Goal: Transaction & Acquisition: Download file/media

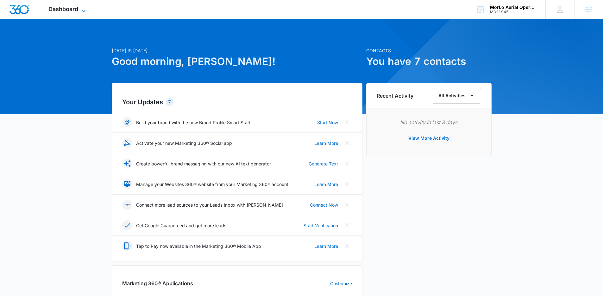
click at [76, 8] on span "Dashboard" at bounding box center [63, 9] width 30 height 7
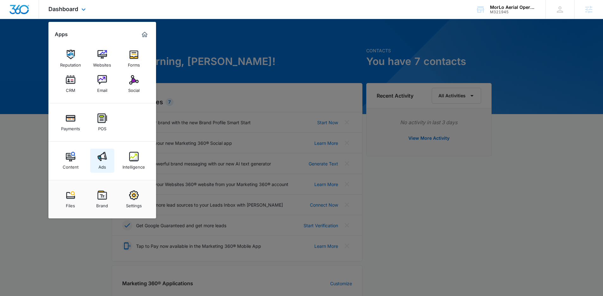
click at [107, 153] on link "Ads" at bounding box center [102, 161] width 24 height 24
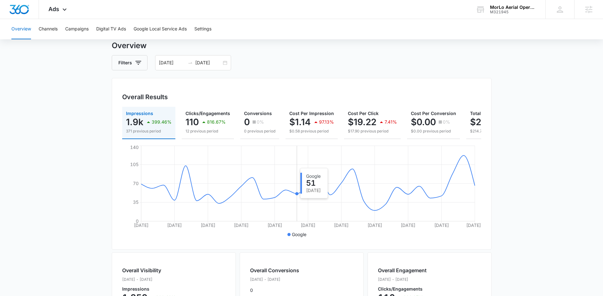
scroll to position [16, 0]
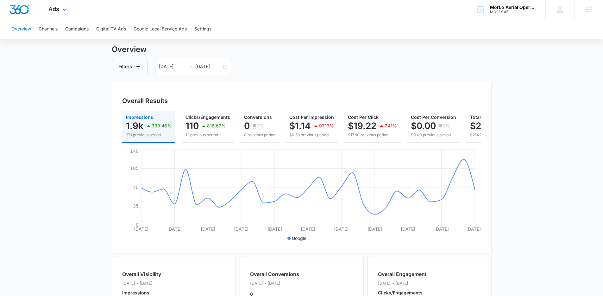
click at [45, 6] on div "Ads Apps Reputation Websites Forms CRM Email Social Payments POS Content Ads In…" at bounding box center [58, 9] width 39 height 19
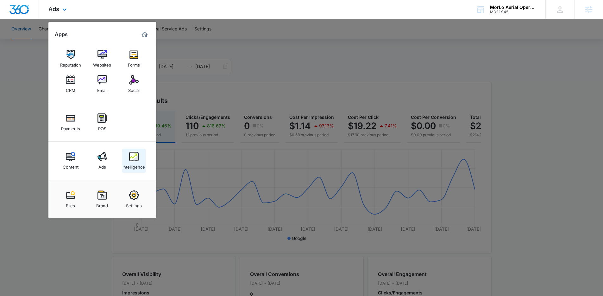
click at [132, 163] on div "Intelligence" at bounding box center [134, 165] width 22 height 8
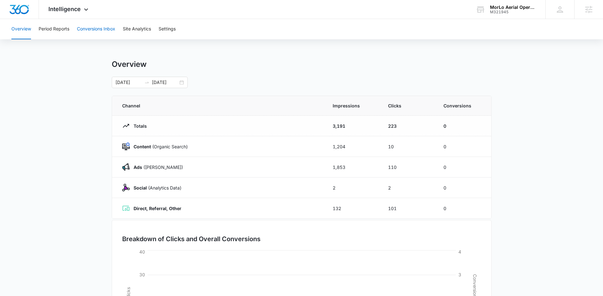
click at [98, 28] on button "Conversions Inbox" at bounding box center [96, 29] width 38 height 20
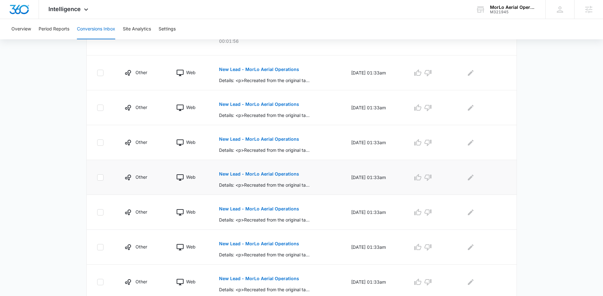
scroll to position [199, 0]
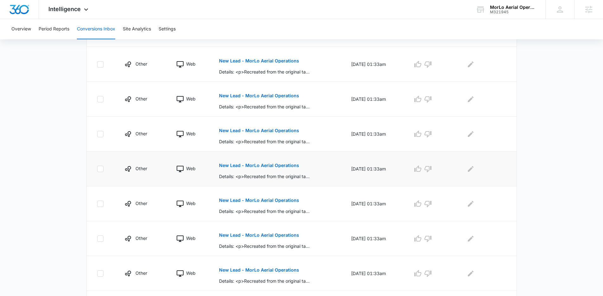
click at [261, 165] on p "New Lead - MorLo Aerial Operations" at bounding box center [259, 165] width 80 height 4
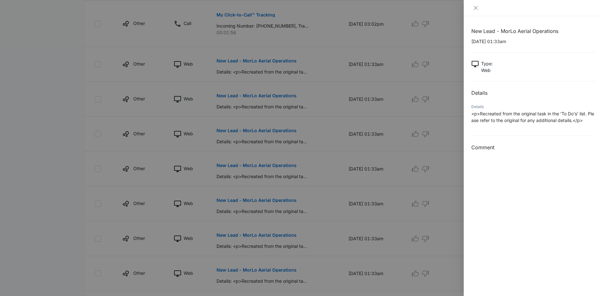
click at [306, 179] on div at bounding box center [301, 148] width 603 height 296
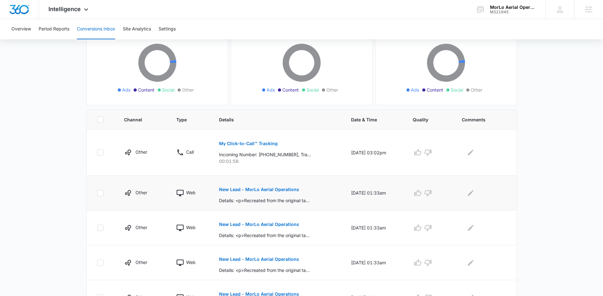
scroll to position [283, 0]
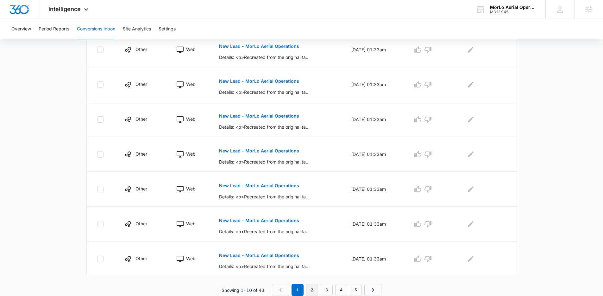
click at [311, 291] on link "2" at bounding box center [312, 290] width 12 height 12
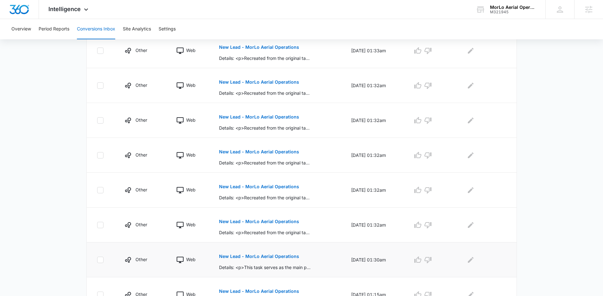
scroll to position [272, 0]
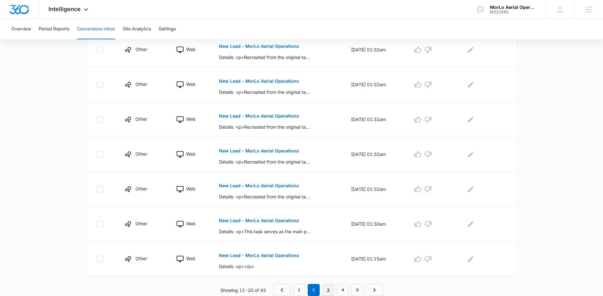
click at [328, 287] on link "3" at bounding box center [328, 290] width 12 height 12
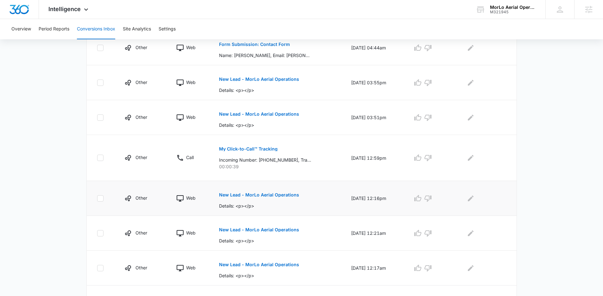
scroll to position [283, 0]
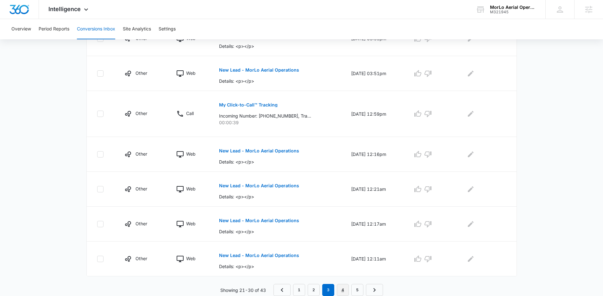
click at [342, 286] on link "4" at bounding box center [343, 290] width 12 height 12
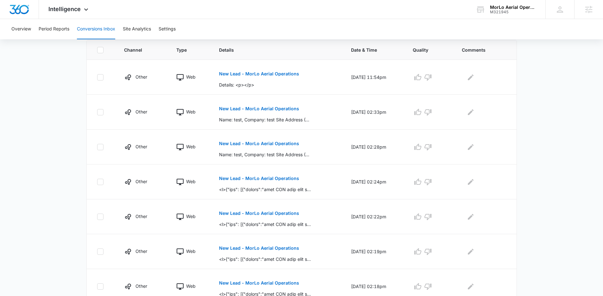
scroll to position [272, 0]
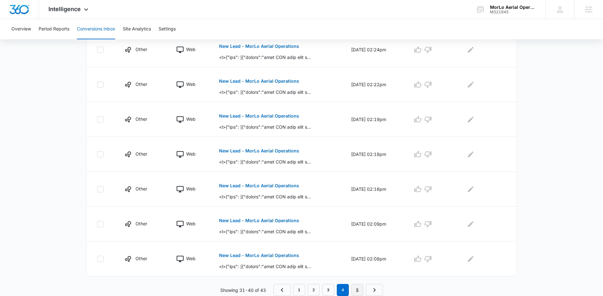
click at [355, 289] on link "5" at bounding box center [358, 290] width 12 height 12
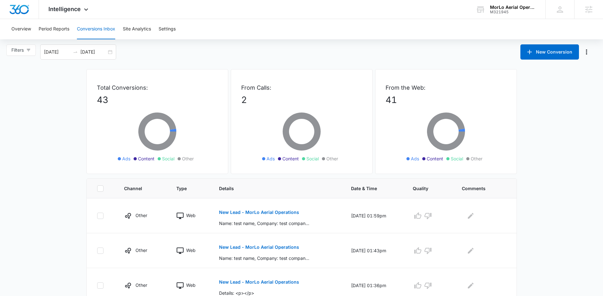
scroll to position [0, 0]
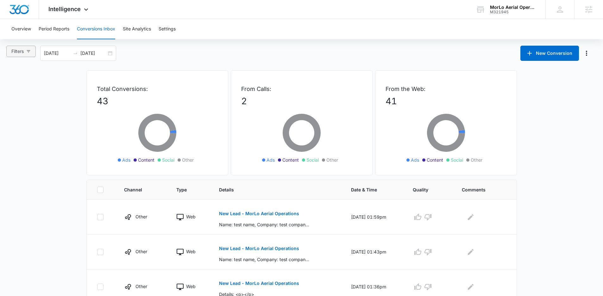
click at [34, 54] on button "Filters" at bounding box center [20, 51] width 29 height 11
click at [14, 85] on input "Ads" at bounding box center [12, 85] width 5 height 5
radio input "true"
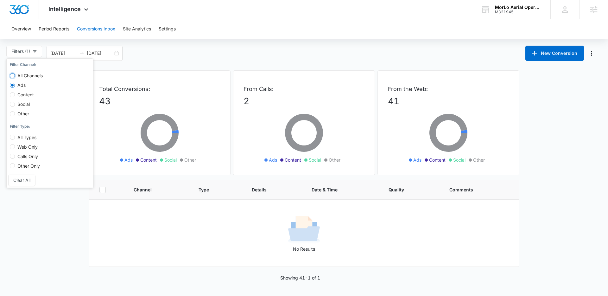
click at [12, 77] on input "All Channels" at bounding box center [12, 75] width 5 height 5
radio input "true"
radio input "false"
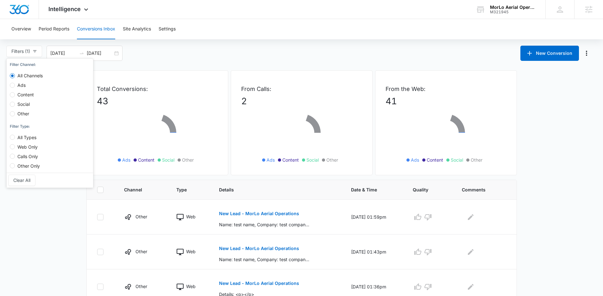
click at [161, 80] on div "Total Conversions: 43 Ads Content Social Other" at bounding box center [157, 122] width 142 height 105
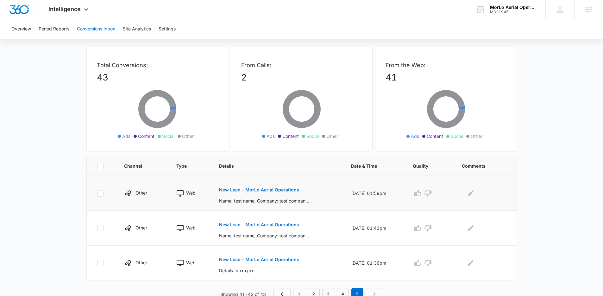
scroll to position [28, 0]
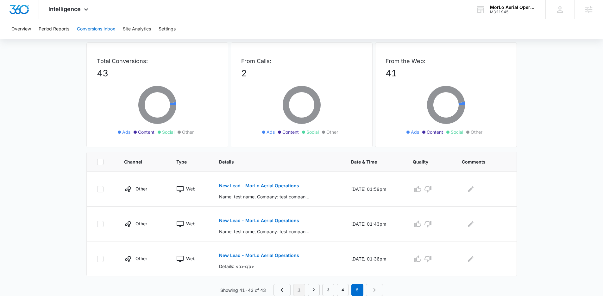
click at [299, 287] on link "1" at bounding box center [299, 290] width 12 height 12
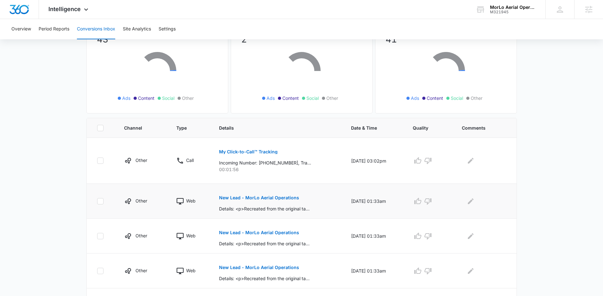
scroll to position [62, 0]
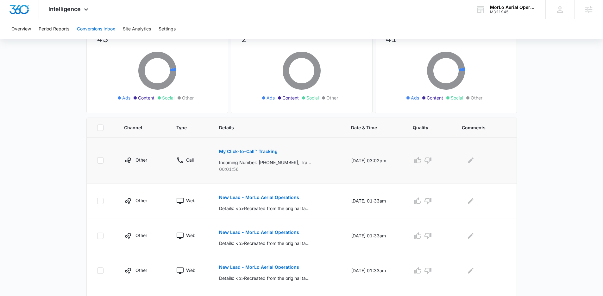
click at [242, 151] on p "My Click-to-Call™ Tracking" at bounding box center [248, 151] width 59 height 4
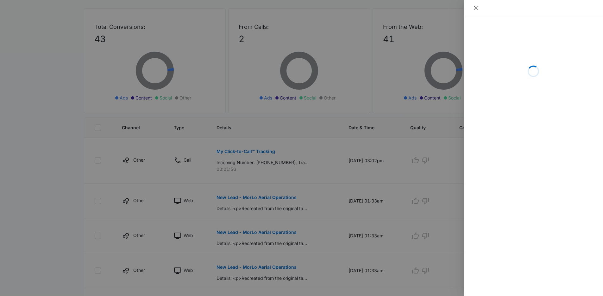
click at [475, 10] on icon "close" at bounding box center [476, 7] width 5 height 5
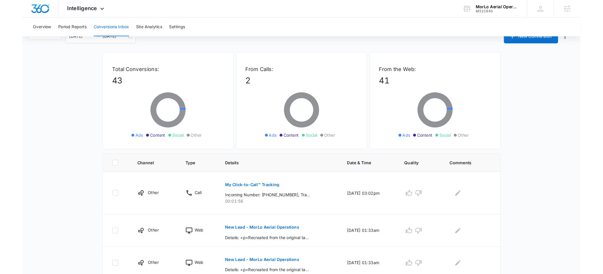
scroll to position [0, 0]
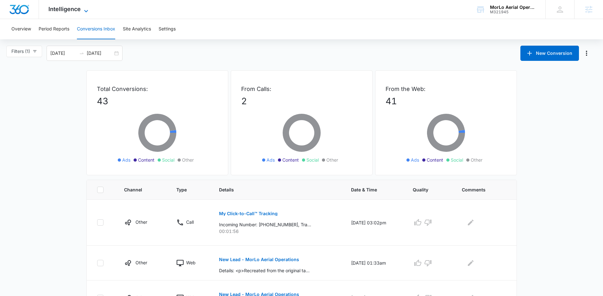
click at [67, 9] on span "Intelligence" at bounding box center [64, 9] width 32 height 7
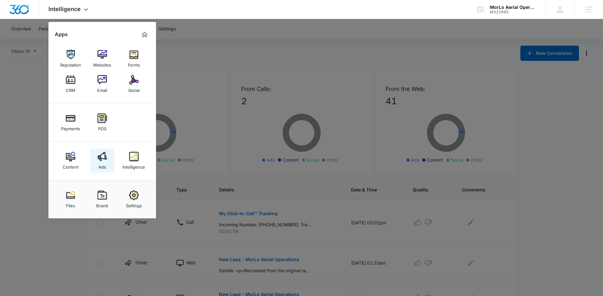
click at [102, 156] on img at bounding box center [103, 157] width 10 height 10
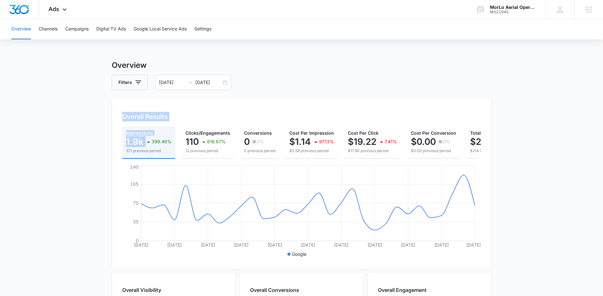
drag, startPoint x: 114, startPoint y: 121, endPoint x: 152, endPoint y: 147, distance: 46.0
click at [152, 147] on div "Overall Results Impressions 1.9k 399.46% 371 previous period Clicks/Engagements…" at bounding box center [302, 184] width 380 height 172
click at [117, 113] on div "Overall Results Impressions 1.9k 399.46% 371 previous period Clicks/Engagements…" at bounding box center [302, 184] width 380 height 172
click at [49, 13] on div "Ads Apps Reputation Websites Forms CRM Email Social Payments POS Content Ads In…" at bounding box center [58, 9] width 39 height 19
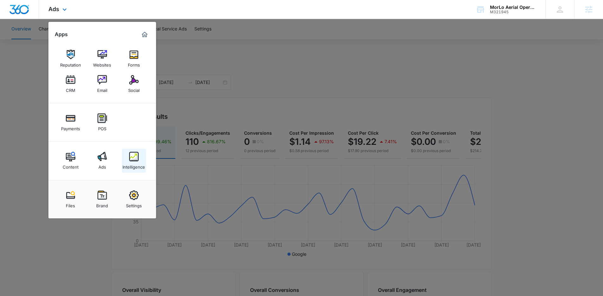
click at [130, 156] on img at bounding box center [134, 157] width 10 height 10
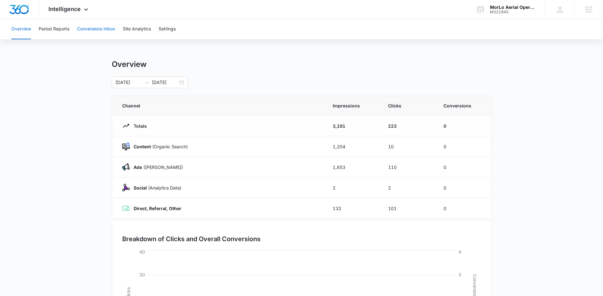
click at [91, 21] on button "Conversions Inbox" at bounding box center [96, 29] width 38 height 20
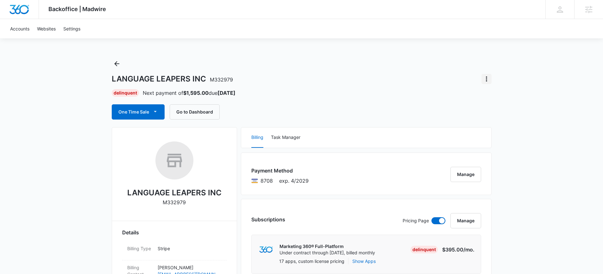
click at [483, 81] on icon "Actions" at bounding box center [487, 79] width 8 height 8
click at [504, 94] on div "Close Account" at bounding box center [505, 96] width 30 height 4
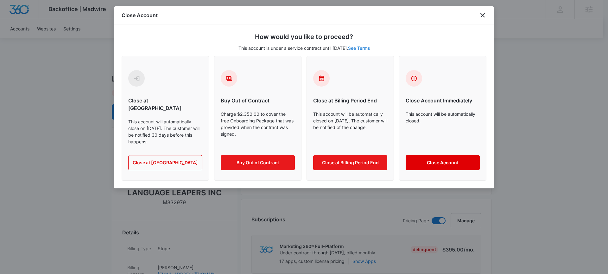
click at [448, 155] on button "Close Account" at bounding box center [443, 162] width 74 height 15
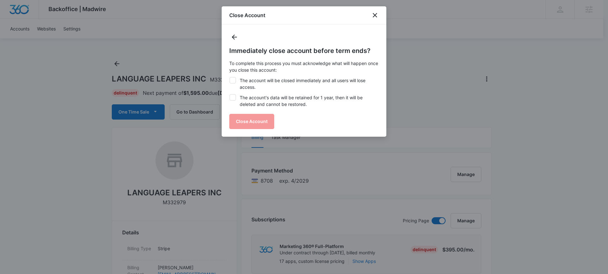
click at [234, 82] on icon at bounding box center [233, 80] width 6 height 6
click at [230, 77] on input "The account will be closed immediately and all users will lose access." at bounding box center [229, 77] width 0 height 0
checkbox input "true"
click at [233, 98] on icon at bounding box center [233, 97] width 6 height 6
click at [230, 94] on input "The account's data will be retained for 1 year, then it will be deleted and can…" at bounding box center [229, 94] width 0 height 0
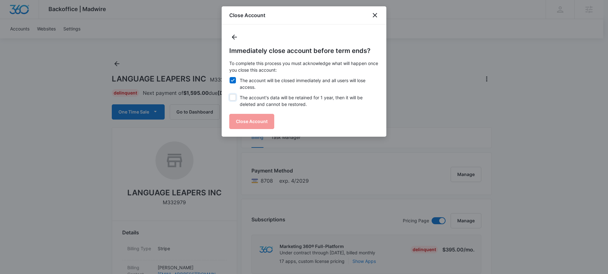
checkbox input "true"
click at [247, 121] on button "Close Account" at bounding box center [251, 121] width 45 height 15
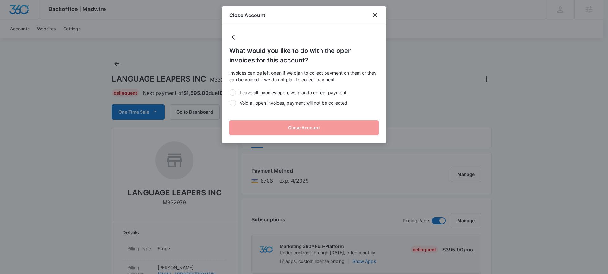
click at [233, 104] on div at bounding box center [233, 103] width 6 height 6
click at [230, 103] on input "Void all open invoices, payment will not be collected." at bounding box center [229, 103] width 0 height 0
radio input "true"
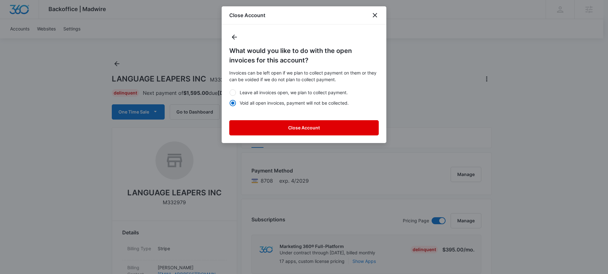
click at [268, 124] on button "Close Account" at bounding box center [304, 127] width 150 height 15
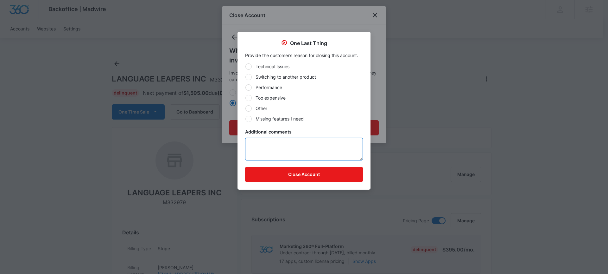
click at [270, 144] on textarea "Additional comments" at bounding box center [304, 148] width 118 height 23
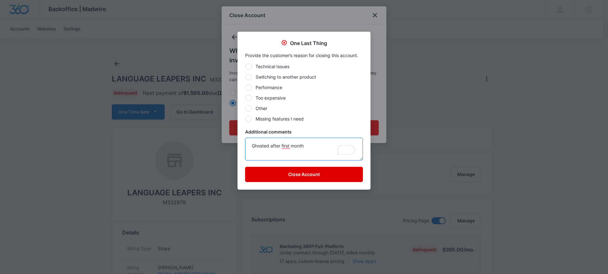
type textarea "Ghosted after first month"
click at [306, 176] on button "Close Account" at bounding box center [304, 174] width 118 height 15
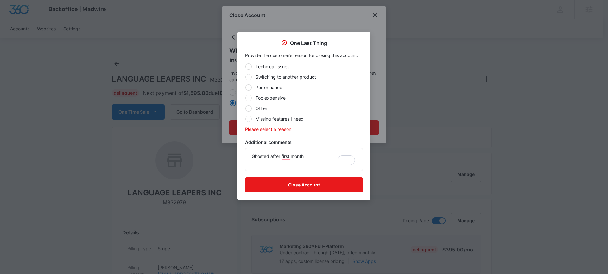
click at [247, 109] on div at bounding box center [248, 108] width 6 height 6
click at [245, 108] on input "Other" at bounding box center [245, 108] width 0 height 0
radio input "true"
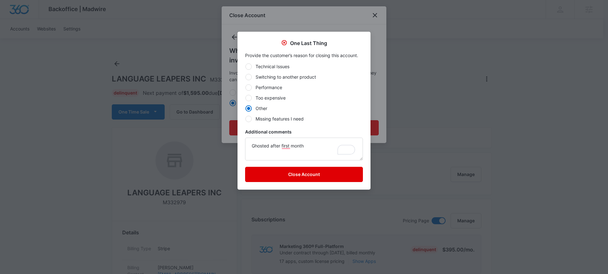
click at [301, 175] on button "Close Account" at bounding box center [304, 174] width 118 height 15
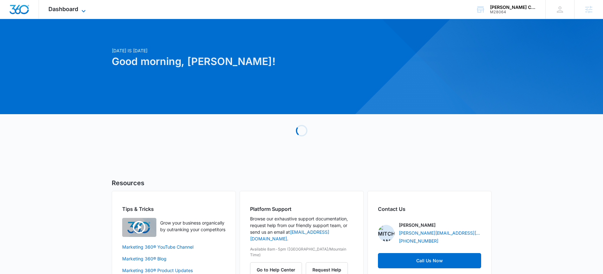
click at [74, 7] on span "Dashboard" at bounding box center [63, 9] width 30 height 7
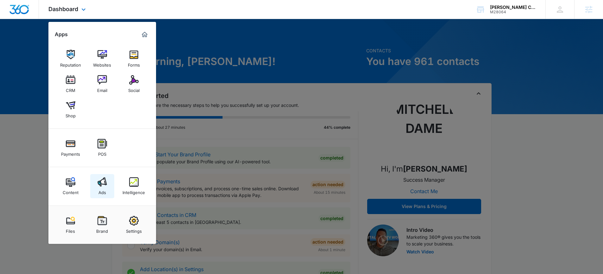
click at [101, 186] on img at bounding box center [103, 182] width 10 height 10
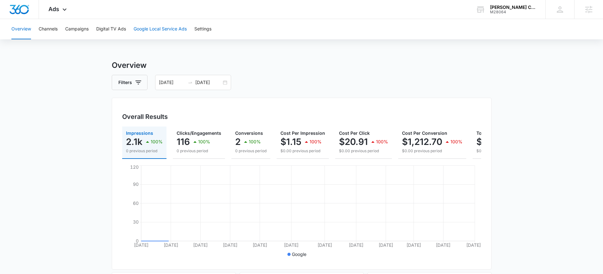
click at [155, 30] on button "Google Local Service Ads" at bounding box center [160, 29] width 53 height 20
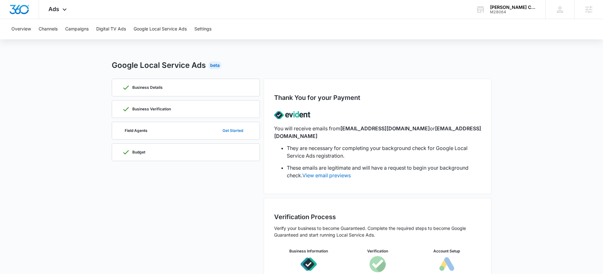
click at [234, 133] on button "Get Started" at bounding box center [232, 130] width 33 height 15
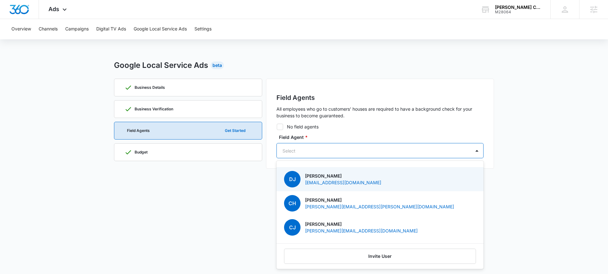
click at [322, 149] on div at bounding box center [373, 151] width 180 height 8
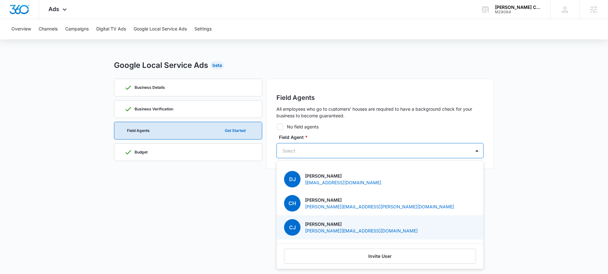
click at [325, 223] on p "Carl Johnson" at bounding box center [361, 223] width 113 height 7
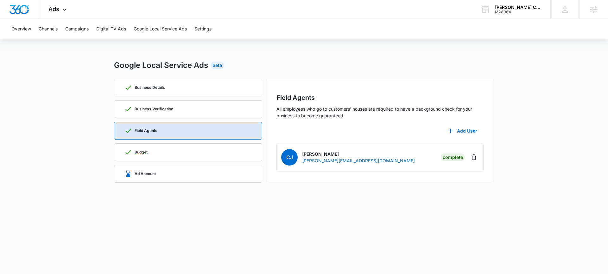
click at [148, 152] on div "Budget" at bounding box center [187, 151] width 127 height 17
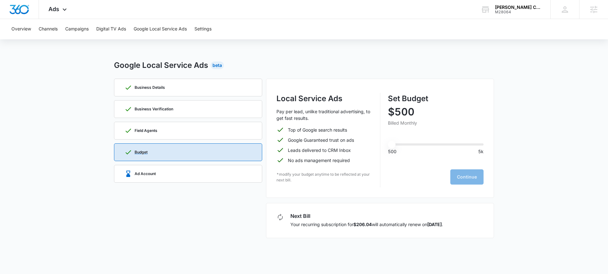
type input "500"
drag, startPoint x: 349, startPoint y: 224, endPoint x: 433, endPoint y: 224, distance: 84.3
click at [425, 226] on p "Your recurring subscription for $206.04 will automatically renew on Sep 12 ." at bounding box center [366, 224] width 153 height 7
click at [436, 219] on div "Next Bill Your recurring subscription for $206.04 will automatically renew on S…" at bounding box center [366, 220] width 153 height 14
drag, startPoint x: 405, startPoint y: 228, endPoint x: 422, endPoint y: 227, distance: 16.8
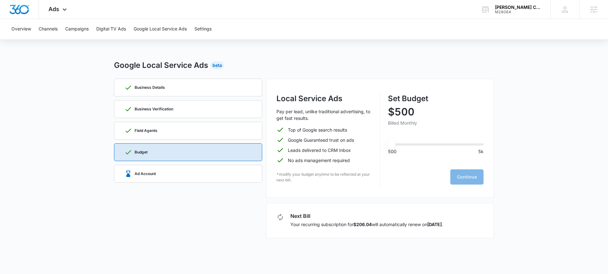
click at [422, 227] on div "Next Bill Your recurring subscription for $206.04 will automatically renew on S…" at bounding box center [380, 220] width 228 height 35
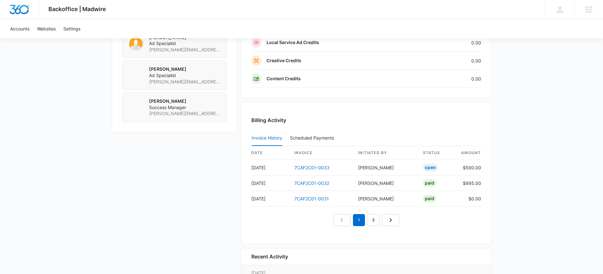
scroll to position [600, 0]
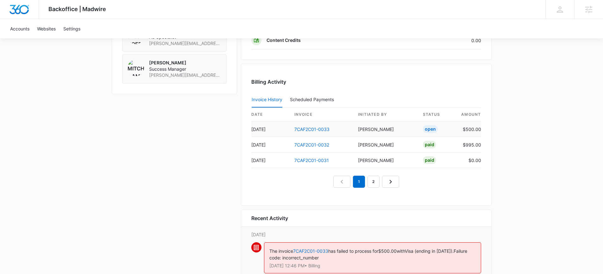
click at [423, 130] on div "Open" at bounding box center [430, 129] width 15 height 8
drag, startPoint x: 423, startPoint y: 130, endPoint x: 443, endPoint y: 130, distance: 20.6
click at [443, 130] on td "Open" at bounding box center [437, 129] width 38 height 16
click at [441, 129] on td "Open" at bounding box center [437, 129] width 38 height 16
drag, startPoint x: 442, startPoint y: 129, endPoint x: 407, endPoint y: 129, distance: 35.5
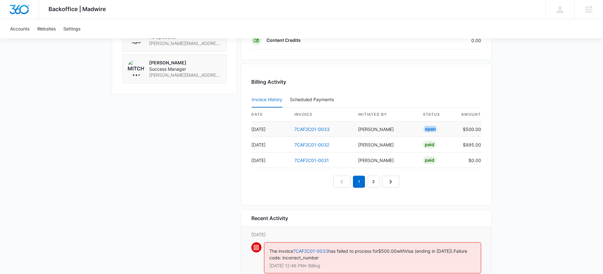
click at [407, 129] on tr "Aug 28 7CAF2C01-0033 Mitchell Dame Open $500.00" at bounding box center [367, 129] width 230 height 16
click at [408, 129] on td "Mitchell Dame" at bounding box center [385, 129] width 65 height 16
drag, startPoint x: 422, startPoint y: 129, endPoint x: 450, endPoint y: 128, distance: 27.6
click at [450, 128] on td "Open" at bounding box center [437, 129] width 38 height 16
click at [447, 129] on td "Open" at bounding box center [437, 129] width 38 height 16
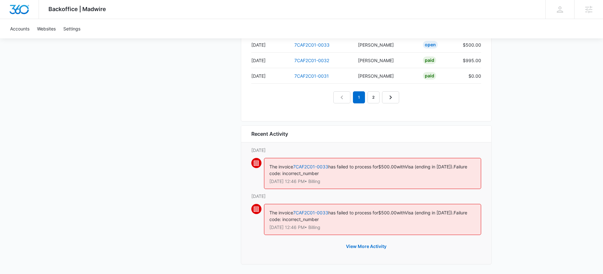
scroll to position [686, 0]
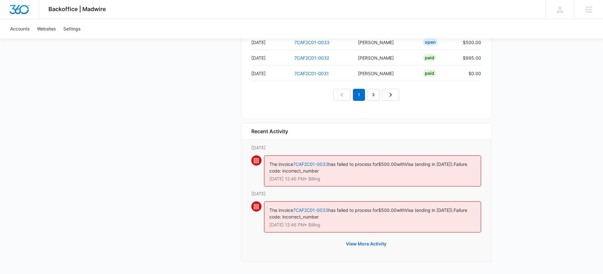
drag, startPoint x: 273, startPoint y: 195, endPoint x: 299, endPoint y: 194, distance: 25.7
click at [296, 194] on p "Tuesday, September 9th" at bounding box center [367, 193] width 230 height 7
click at [305, 194] on p "Tuesday, September 9th" at bounding box center [367, 193] width 230 height 7
drag, startPoint x: 306, startPoint y: 193, endPoint x: 270, endPoint y: 195, distance: 36.5
click at [270, 195] on p "Tuesday, September 9th" at bounding box center [367, 193] width 230 height 7
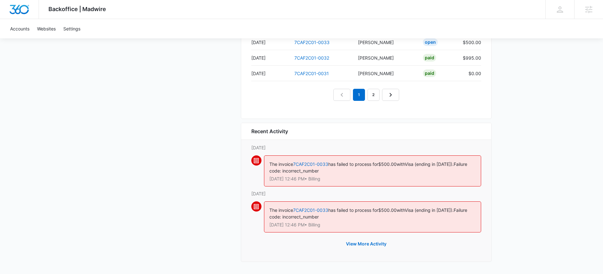
click at [272, 193] on p "Tuesday, September 9th" at bounding box center [367, 193] width 230 height 7
drag, startPoint x: 272, startPoint y: 193, endPoint x: 304, endPoint y: 196, distance: 32.5
click at [304, 196] on p "Tuesday, September 9th" at bounding box center [367, 193] width 230 height 7
click at [304, 194] on p "Tuesday, September 9th" at bounding box center [367, 193] width 230 height 7
drag, startPoint x: 304, startPoint y: 194, endPoint x: 273, endPoint y: 194, distance: 30.4
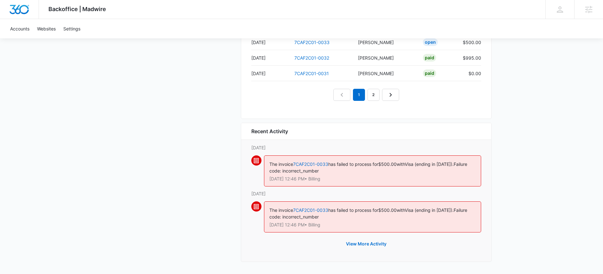
click at [273, 194] on p "Tuesday, September 9th" at bounding box center [367, 193] width 230 height 7
click at [272, 193] on p "Tuesday, September 9th" at bounding box center [367, 193] width 230 height 7
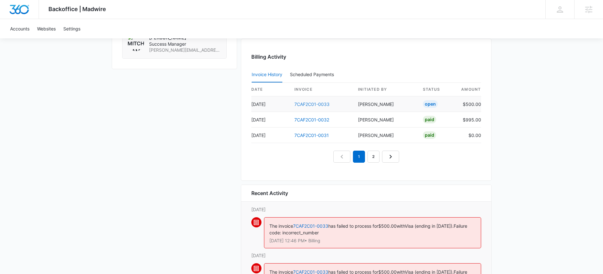
click at [314, 105] on link "7CAF2C01-0033" at bounding box center [312, 103] width 35 height 5
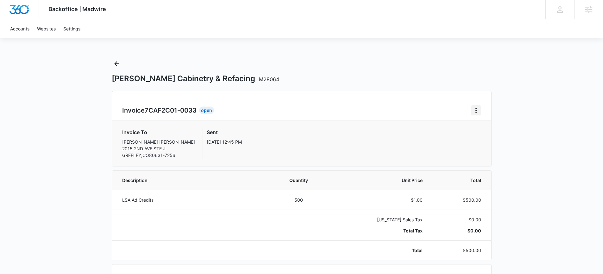
click at [475, 111] on icon "Home" at bounding box center [477, 110] width 8 height 8
click at [496, 130] on link "Download Invoice" at bounding box center [497, 127] width 37 height 5
